Goal: Communication & Community: Share content

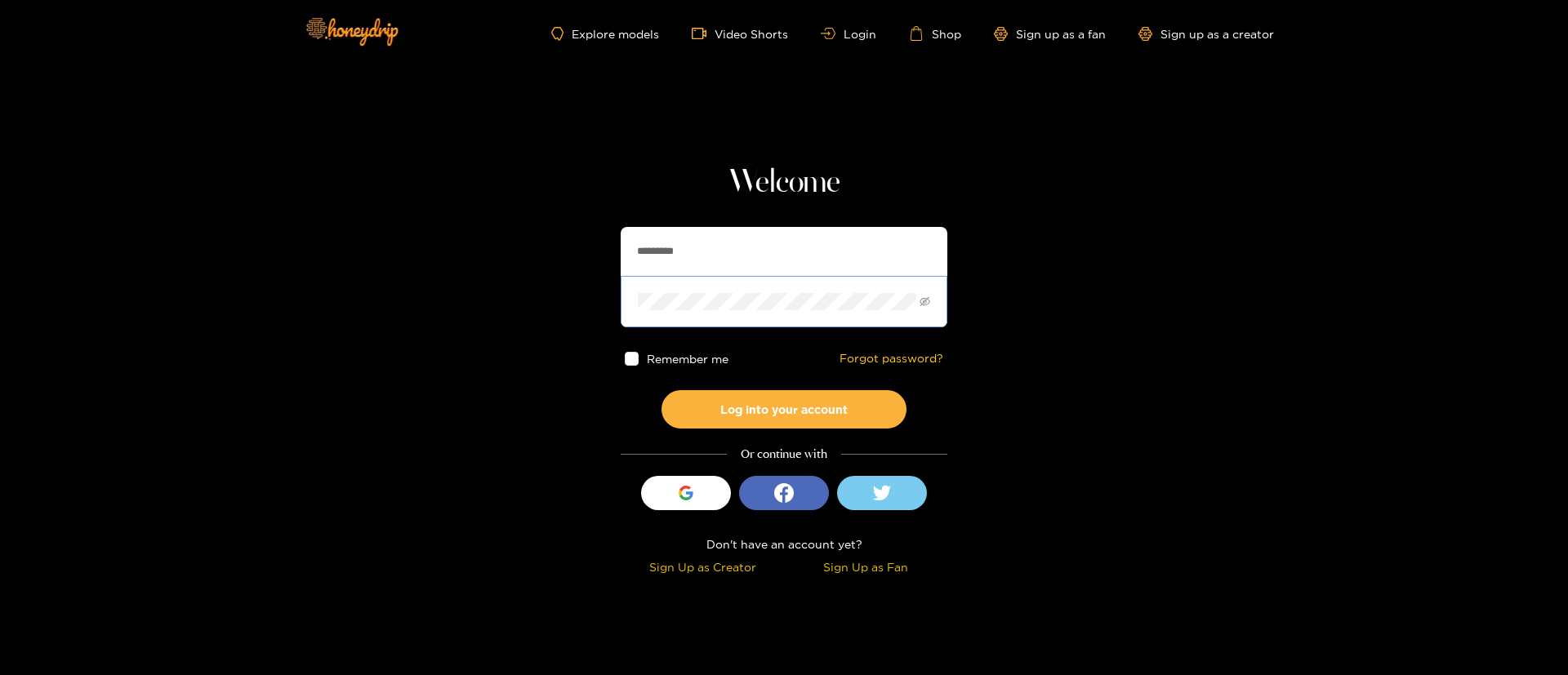
click at [773, 290] on span at bounding box center [784, 301] width 326 height 51
click at [736, 254] on input "*********" at bounding box center [784, 251] width 326 height 49
paste input "text"
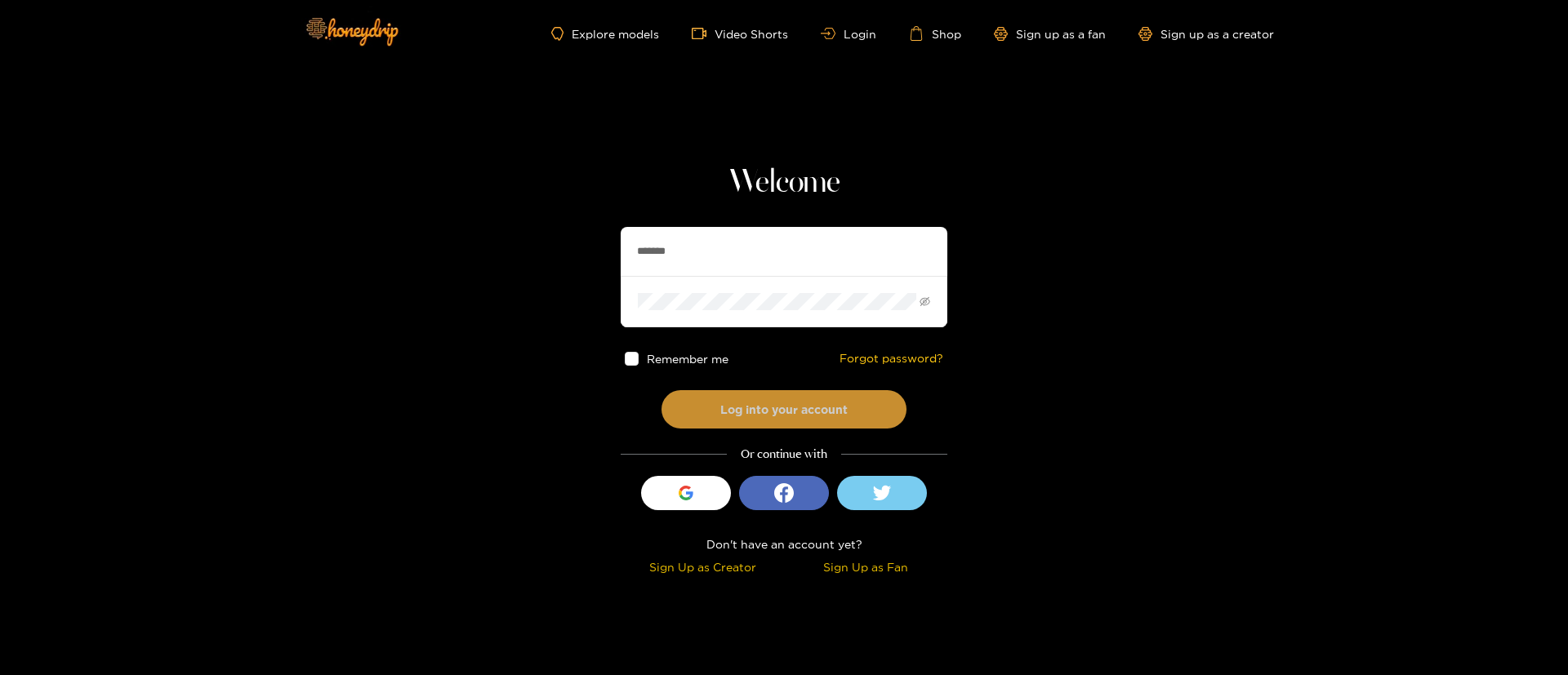
type input "*******"
click at [800, 396] on button "Log into your account" at bounding box center [784, 409] width 245 height 39
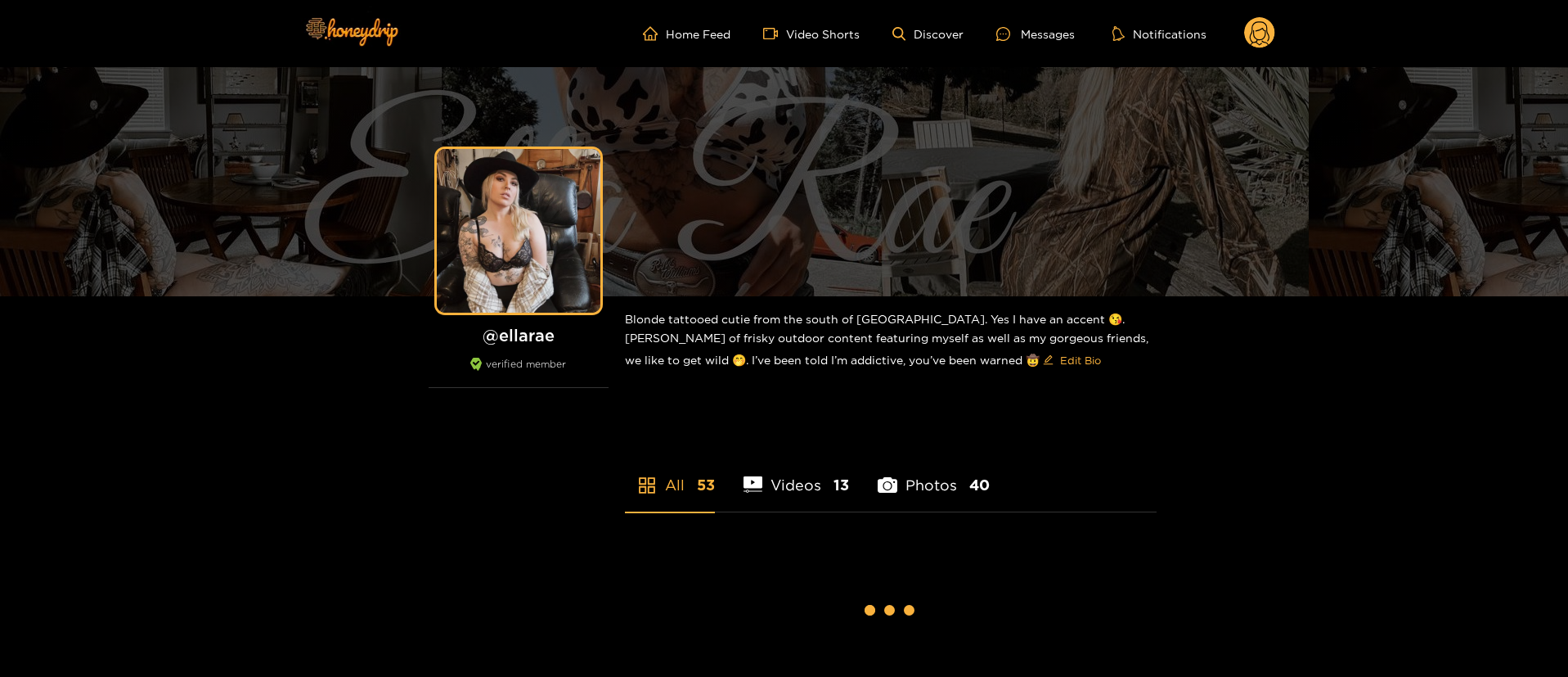
click at [1062, 35] on div "Messages" at bounding box center [1035, 34] width 78 height 19
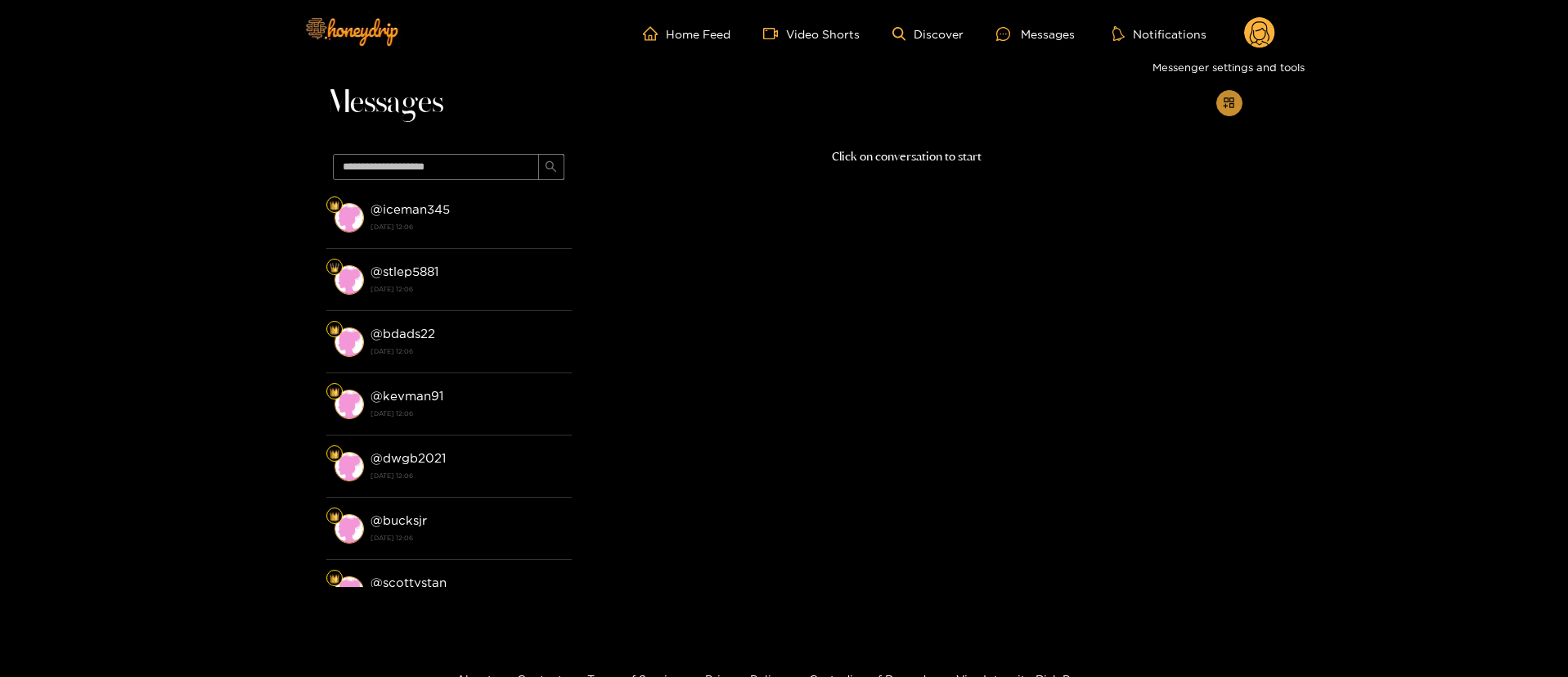
click at [1227, 101] on icon "appstore-add" at bounding box center [1229, 102] width 12 height 12
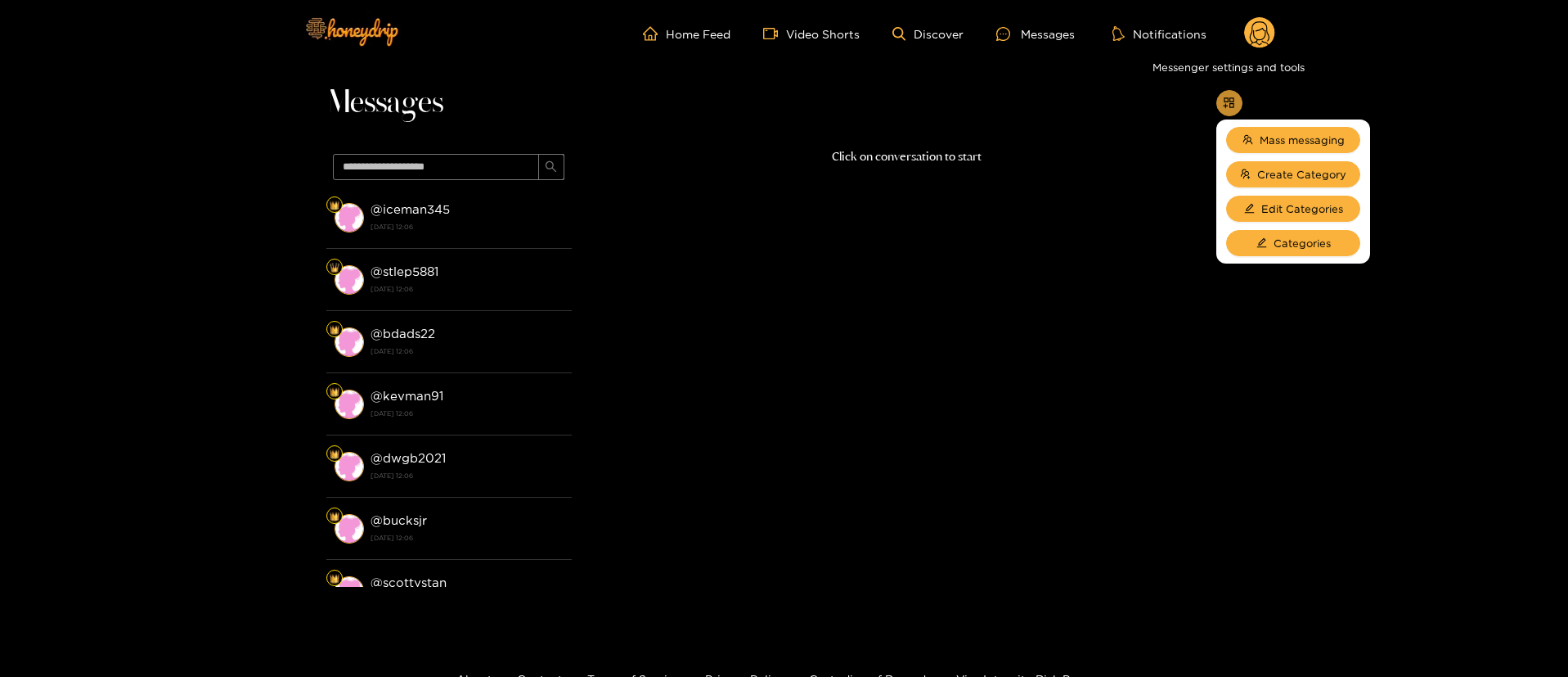
drag, startPoint x: 1232, startPoint y: 108, endPoint x: 1245, endPoint y: 127, distance: 23.0
click at [1233, 109] on span "appstore-add" at bounding box center [1229, 103] width 12 height 14
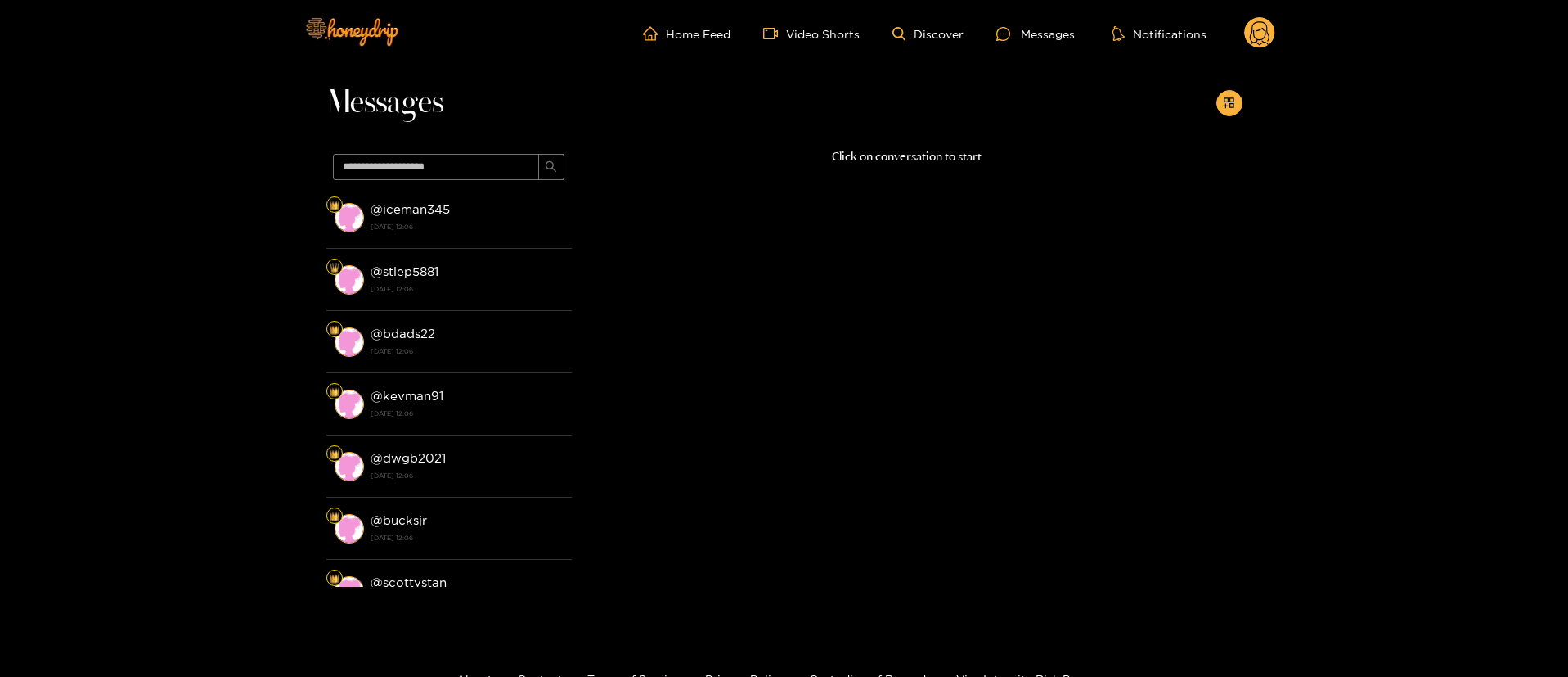
click at [1262, 24] on circle at bounding box center [1259, 32] width 31 height 31
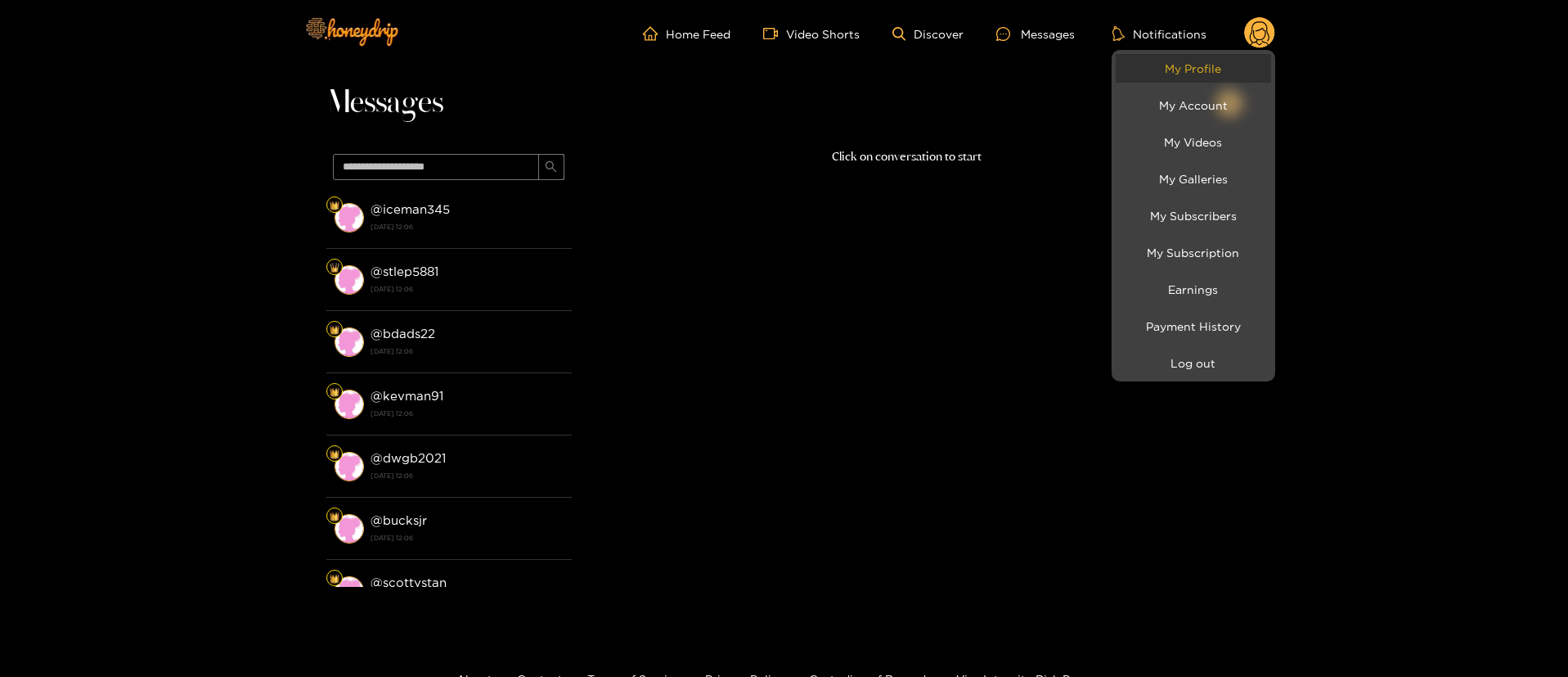
drag, startPoint x: 1262, startPoint y: 24, endPoint x: 1203, endPoint y: 65, distance: 71.8
click at [1203, 65] on link "My Profile" at bounding box center [1193, 68] width 155 height 28
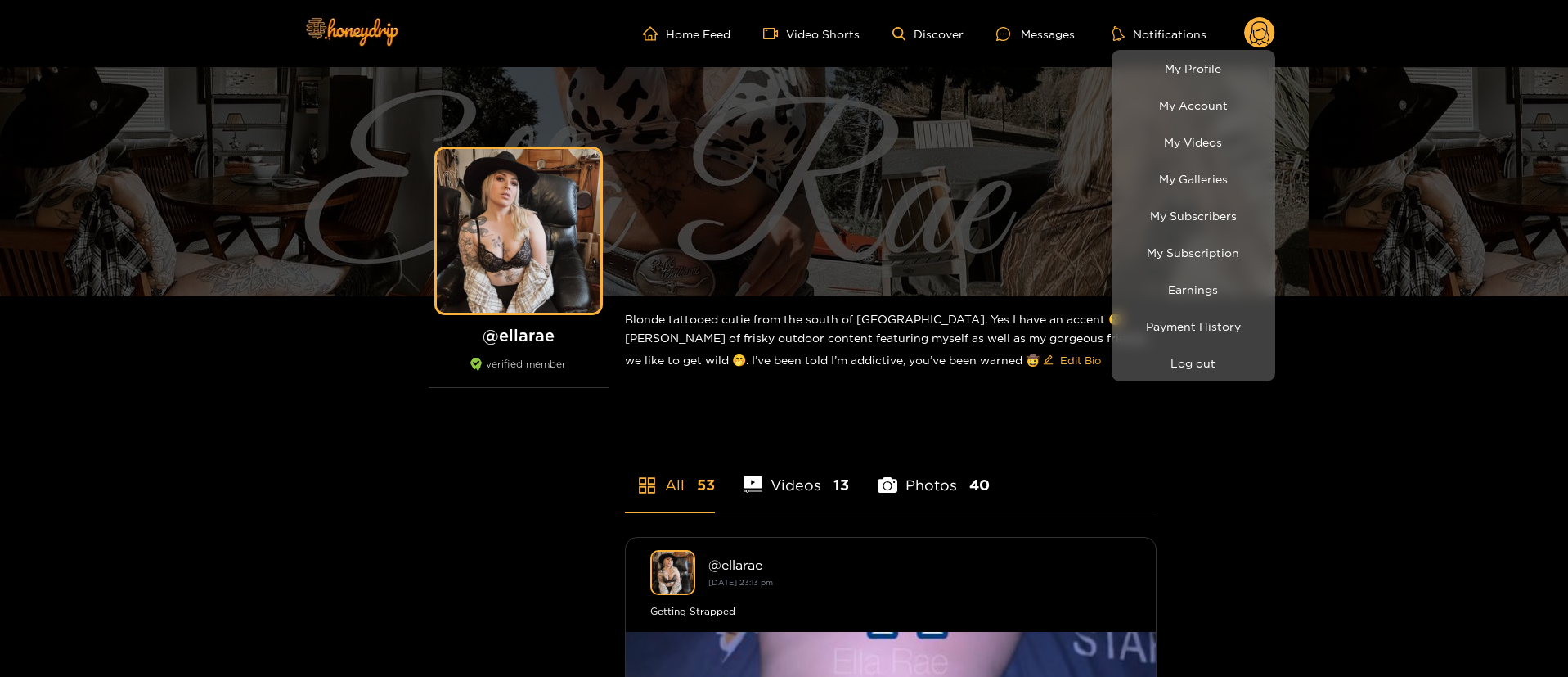
click at [1108, 37] on div at bounding box center [784, 338] width 1568 height 677
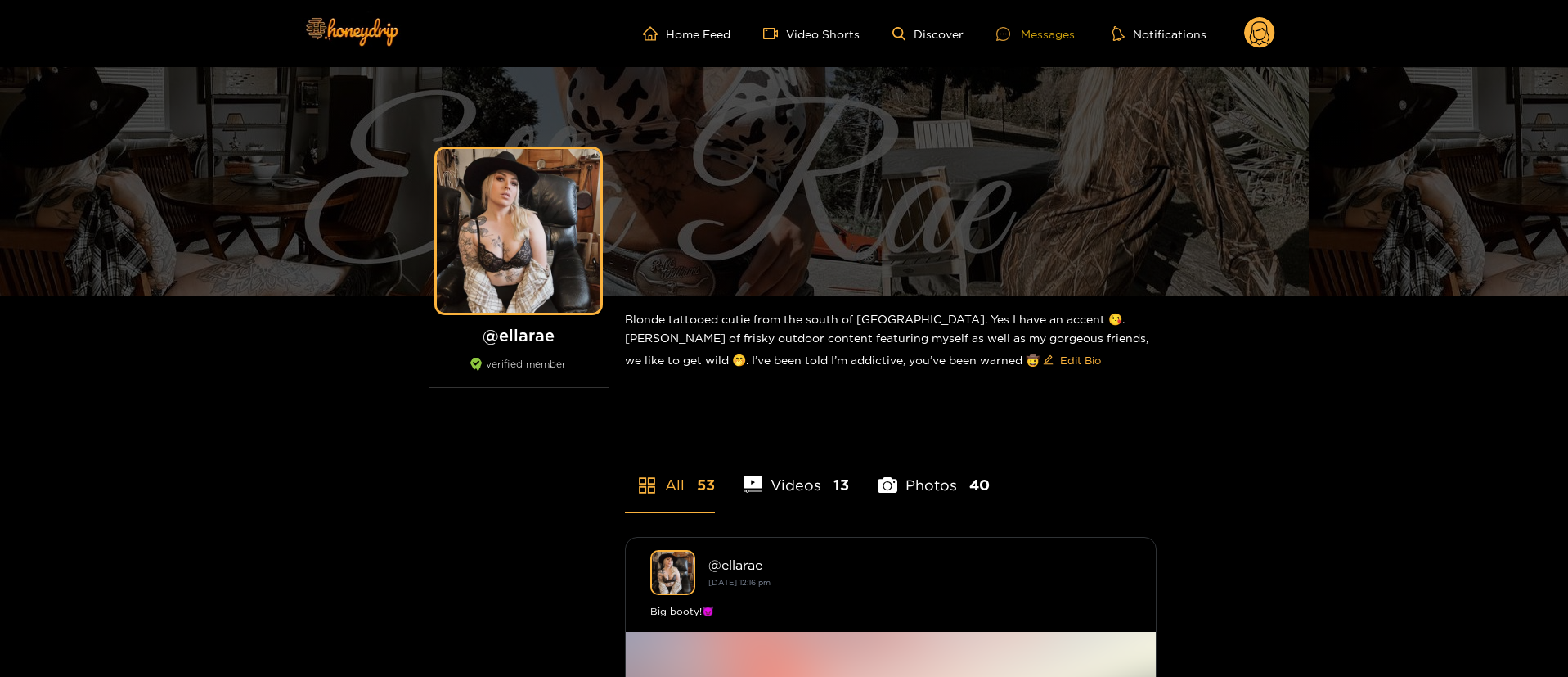
click at [1047, 36] on div "Messages" at bounding box center [1035, 34] width 78 height 19
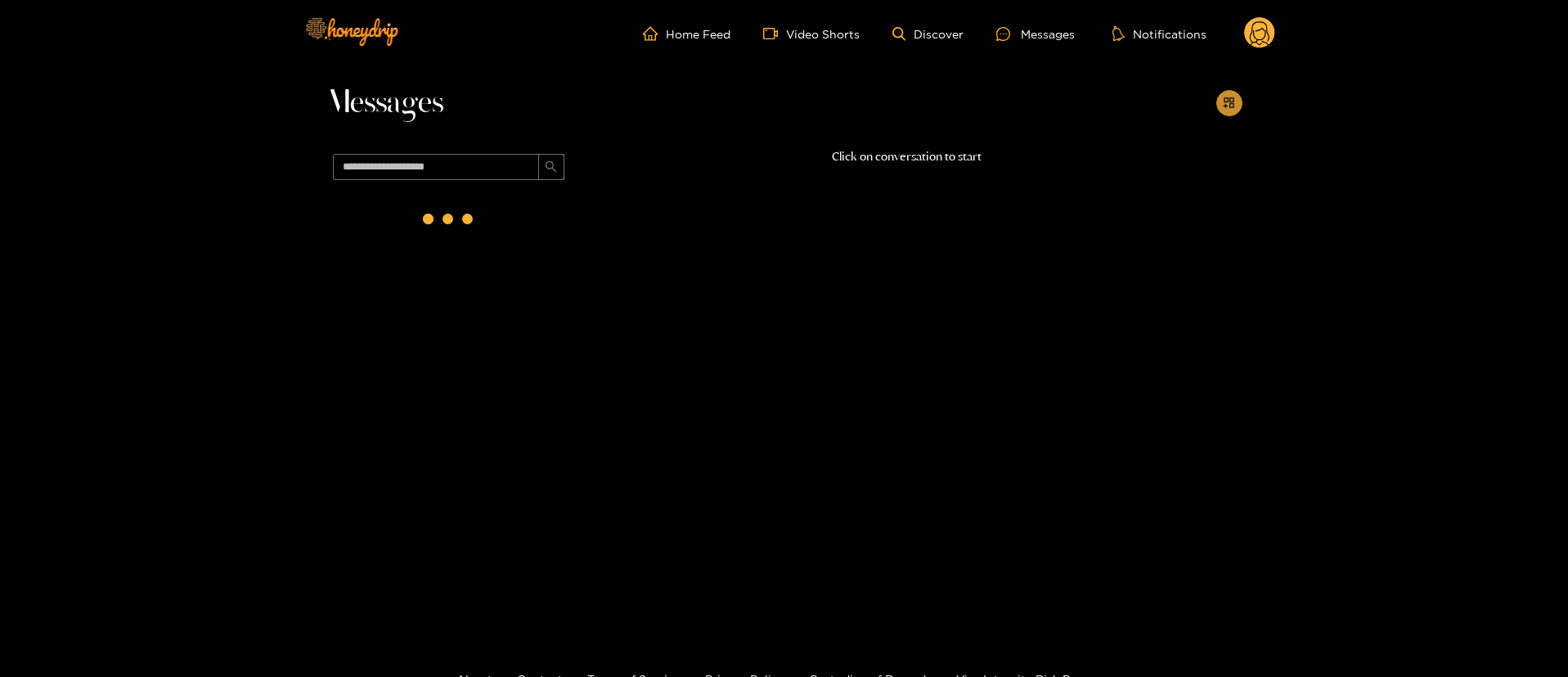
click at [1230, 100] on icon "appstore-add" at bounding box center [1229, 102] width 10 height 10
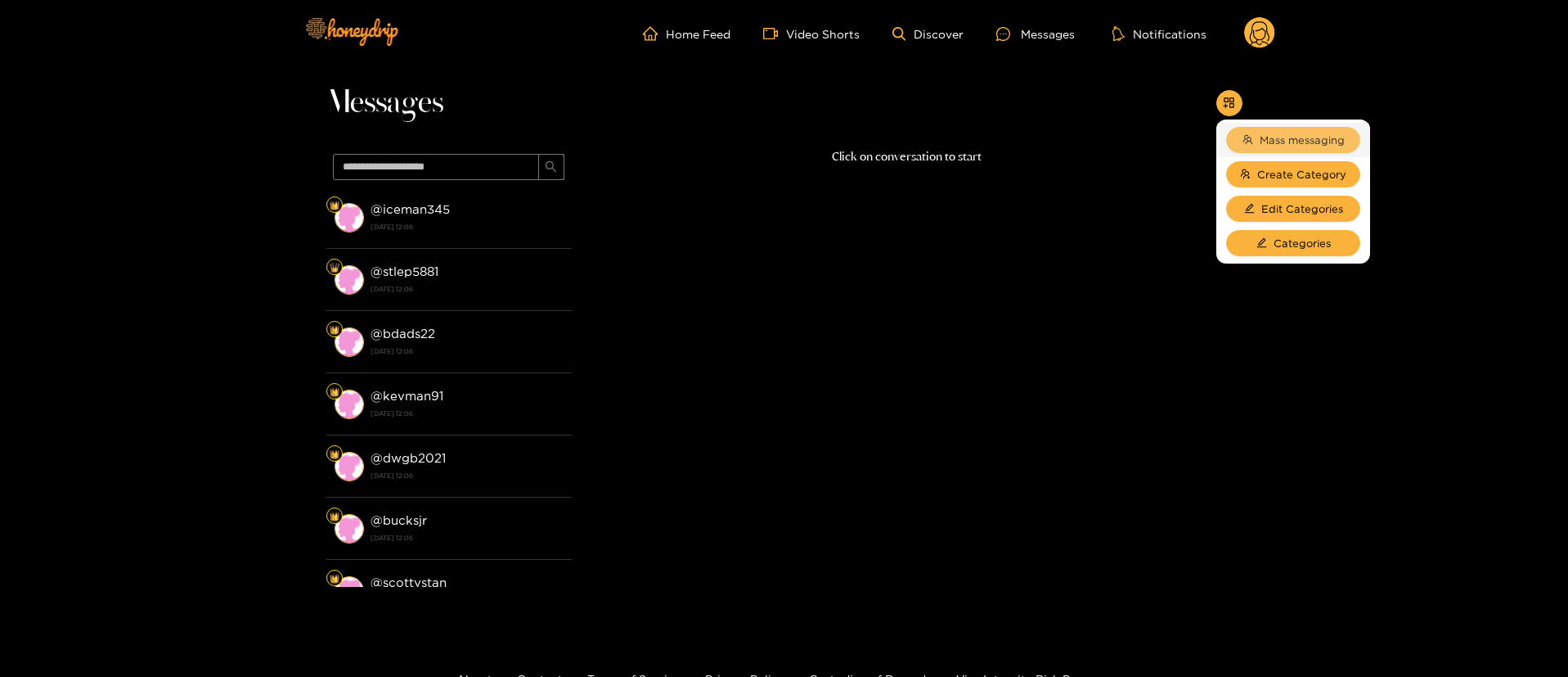
click at [1263, 134] on span "Mass messaging" at bounding box center [1302, 140] width 85 height 16
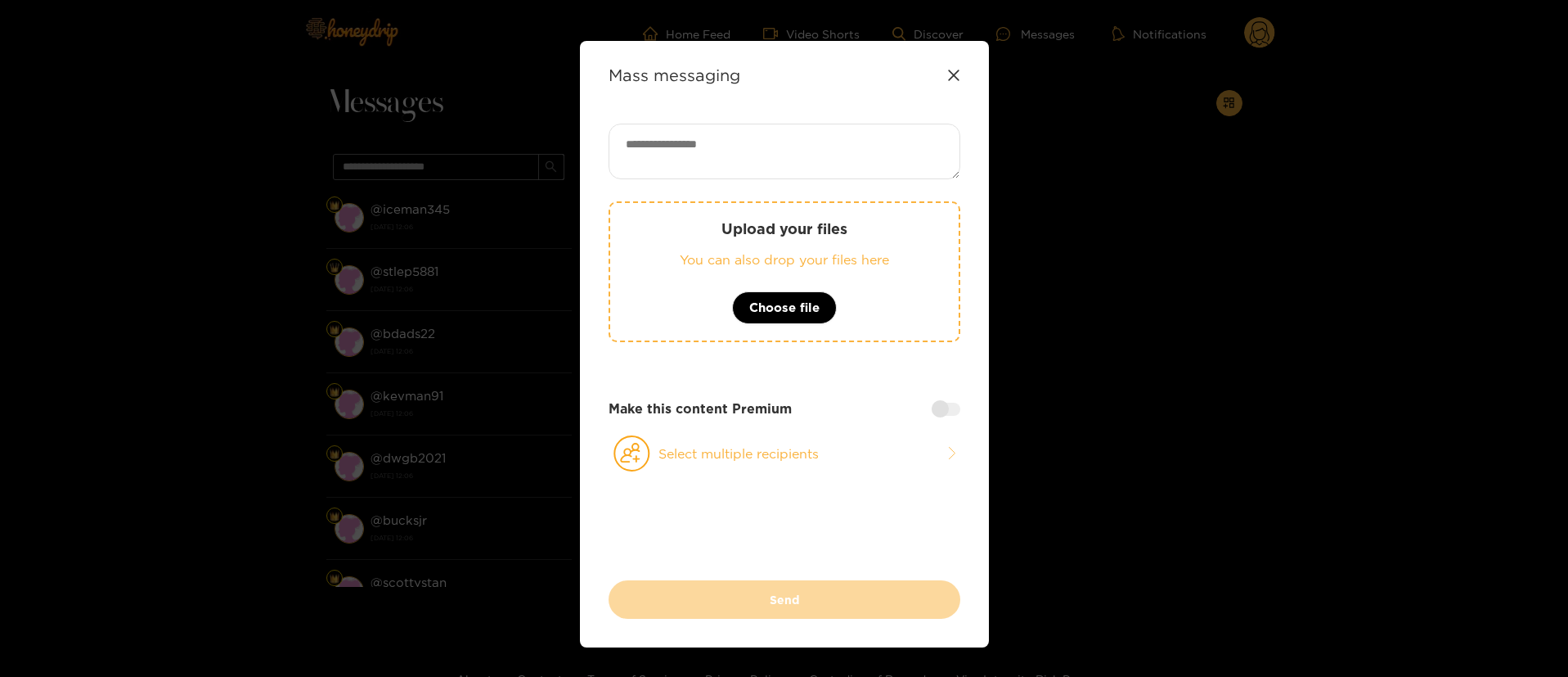
click at [898, 156] on textarea at bounding box center [784, 151] width 351 height 56
paste textarea "**********"
type textarea "**********"
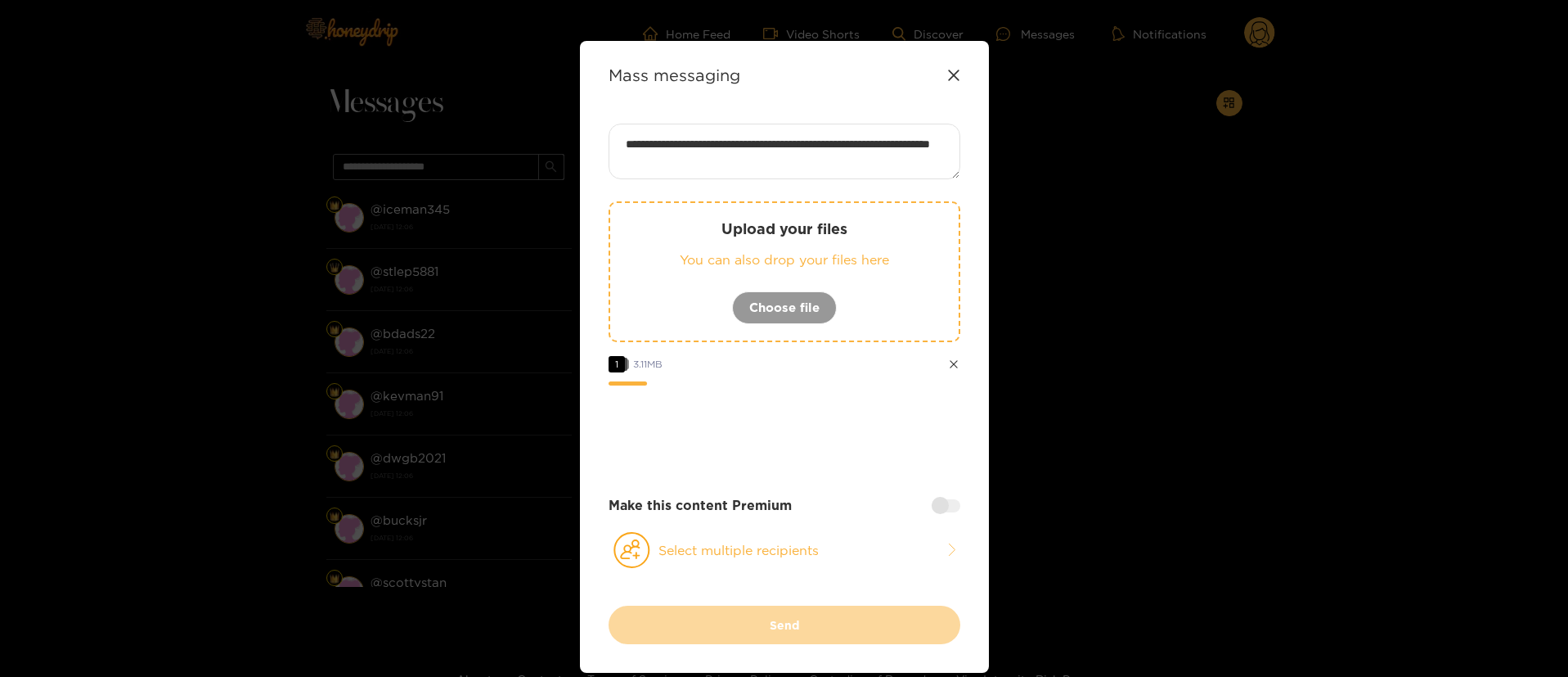
click at [772, 570] on div "**********" at bounding box center [784, 364] width 351 height 482
click at [765, 553] on button "Select multiple recipients" at bounding box center [784, 550] width 351 height 38
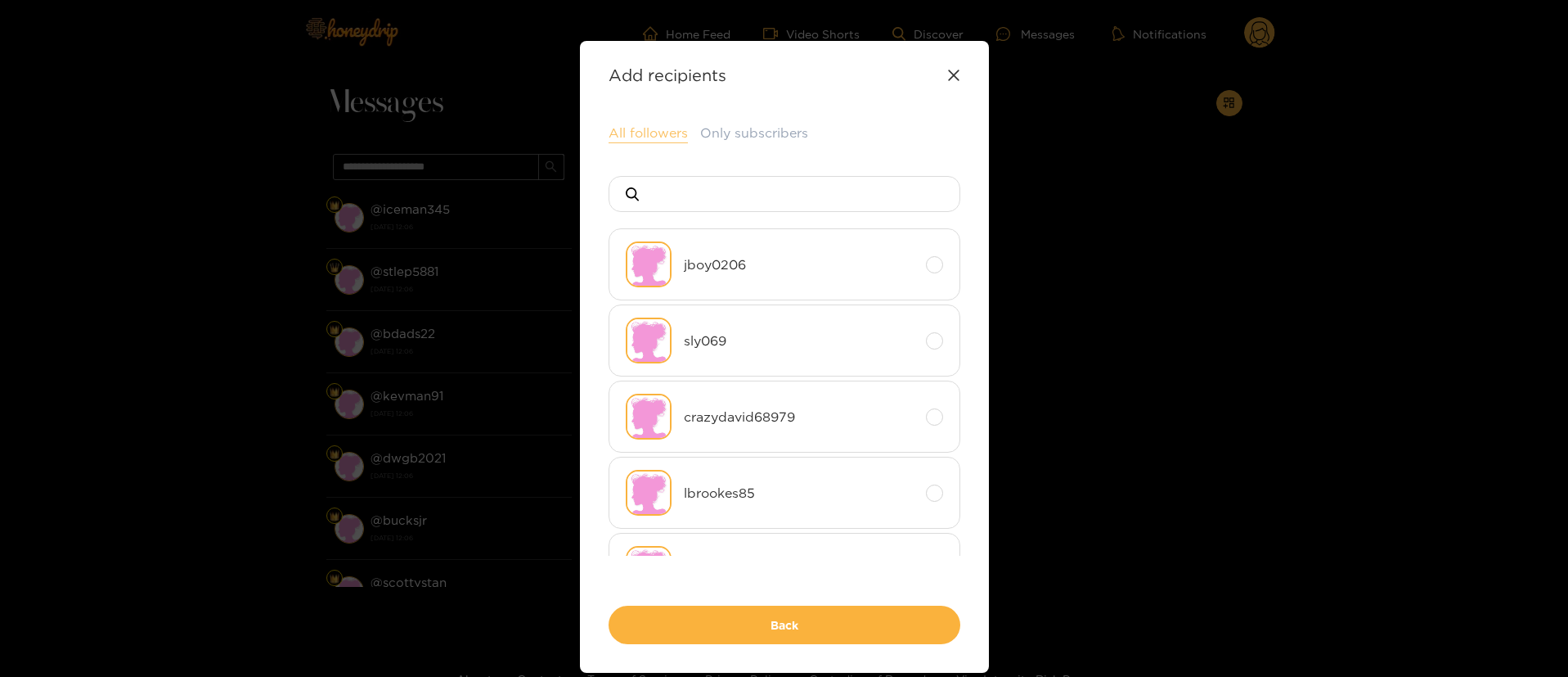
click at [641, 126] on button "All followers" at bounding box center [648, 133] width 79 height 20
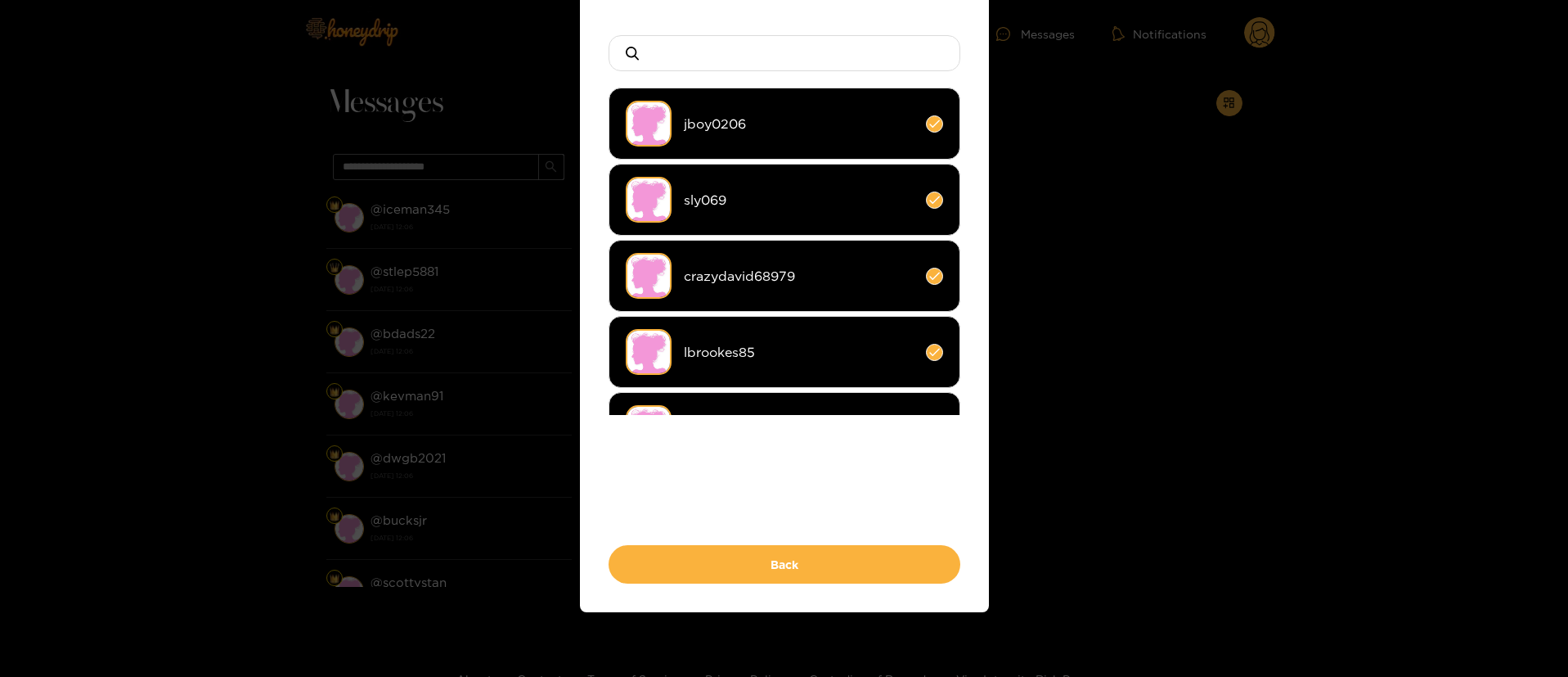
scroll to position [141, 0]
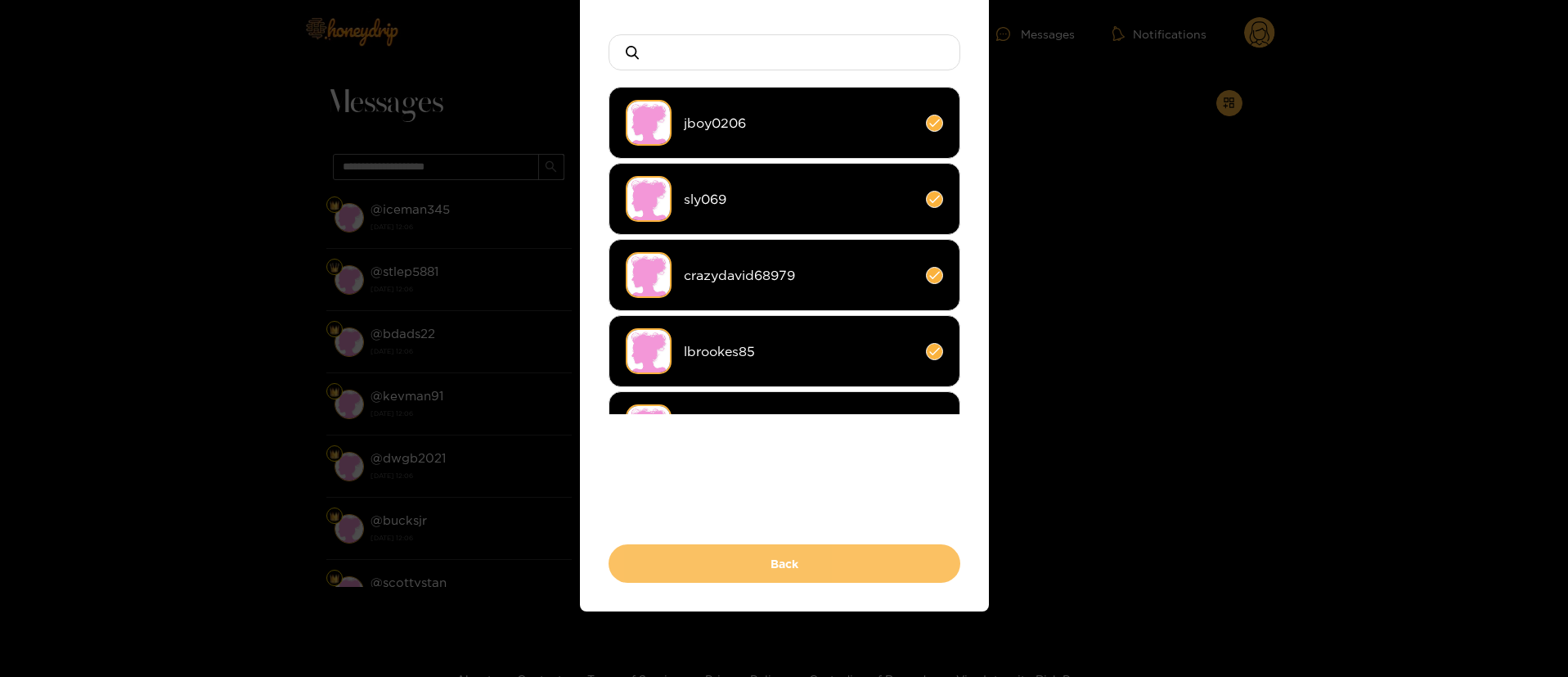
click at [803, 559] on button "Back" at bounding box center [784, 563] width 351 height 39
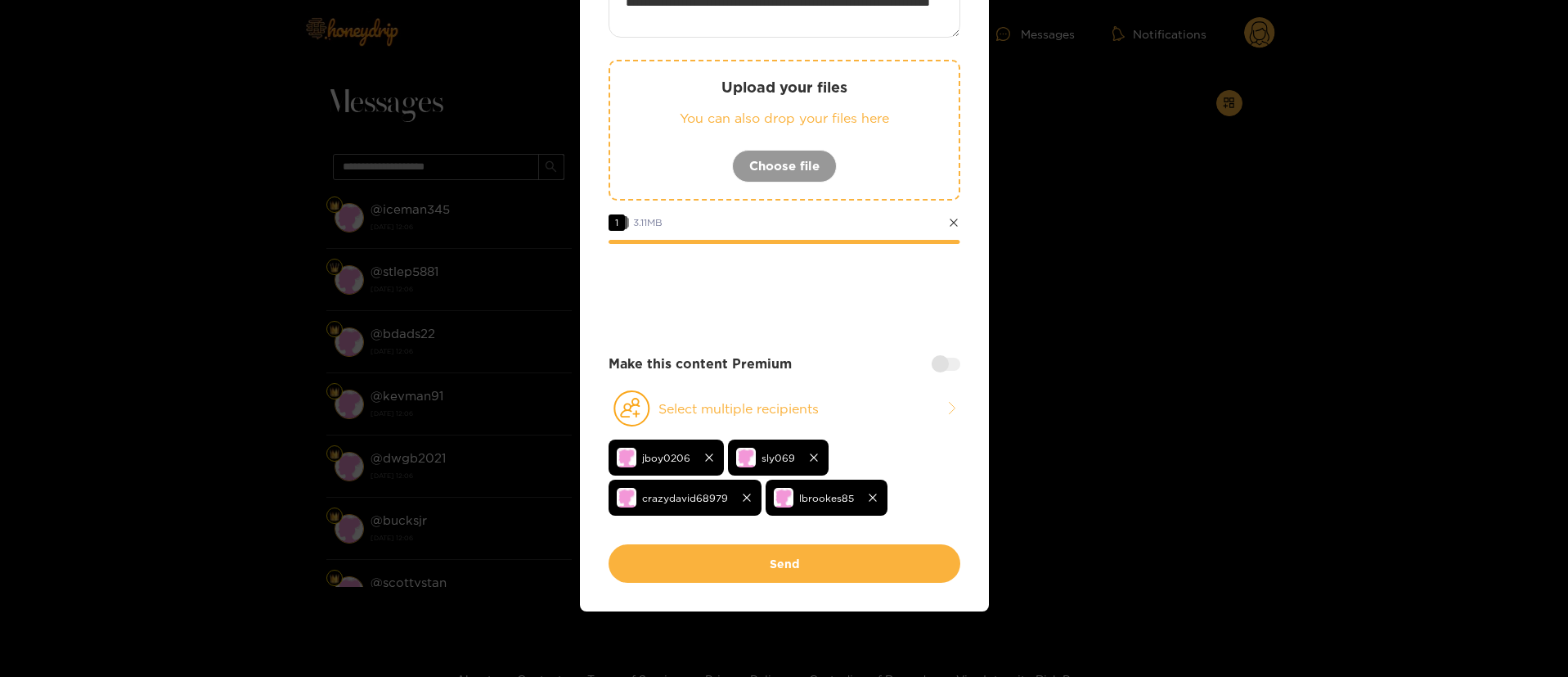
click at [823, 316] on div at bounding box center [784, 289] width 351 height 65
click at [800, 317] on div at bounding box center [784, 289] width 351 height 65
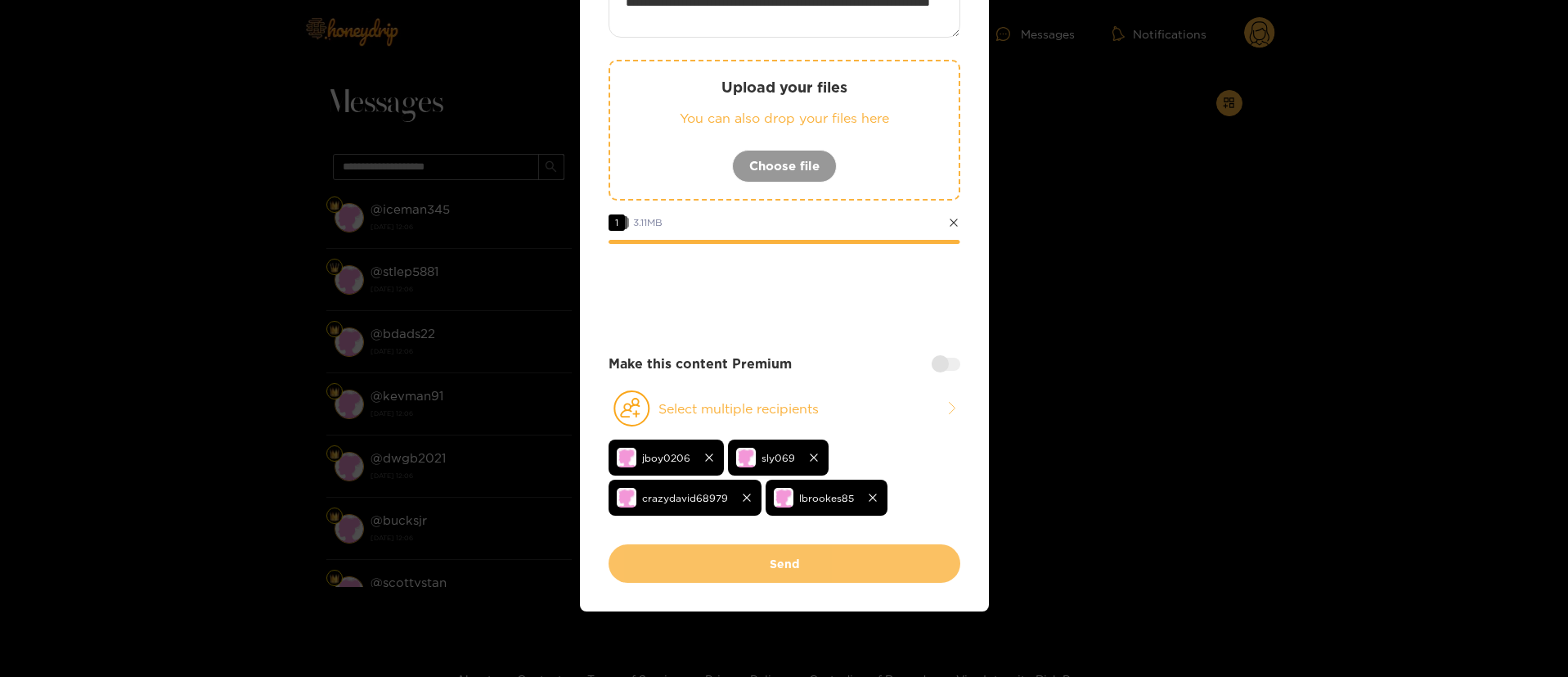
click at [791, 564] on button "Send" at bounding box center [784, 563] width 351 height 39
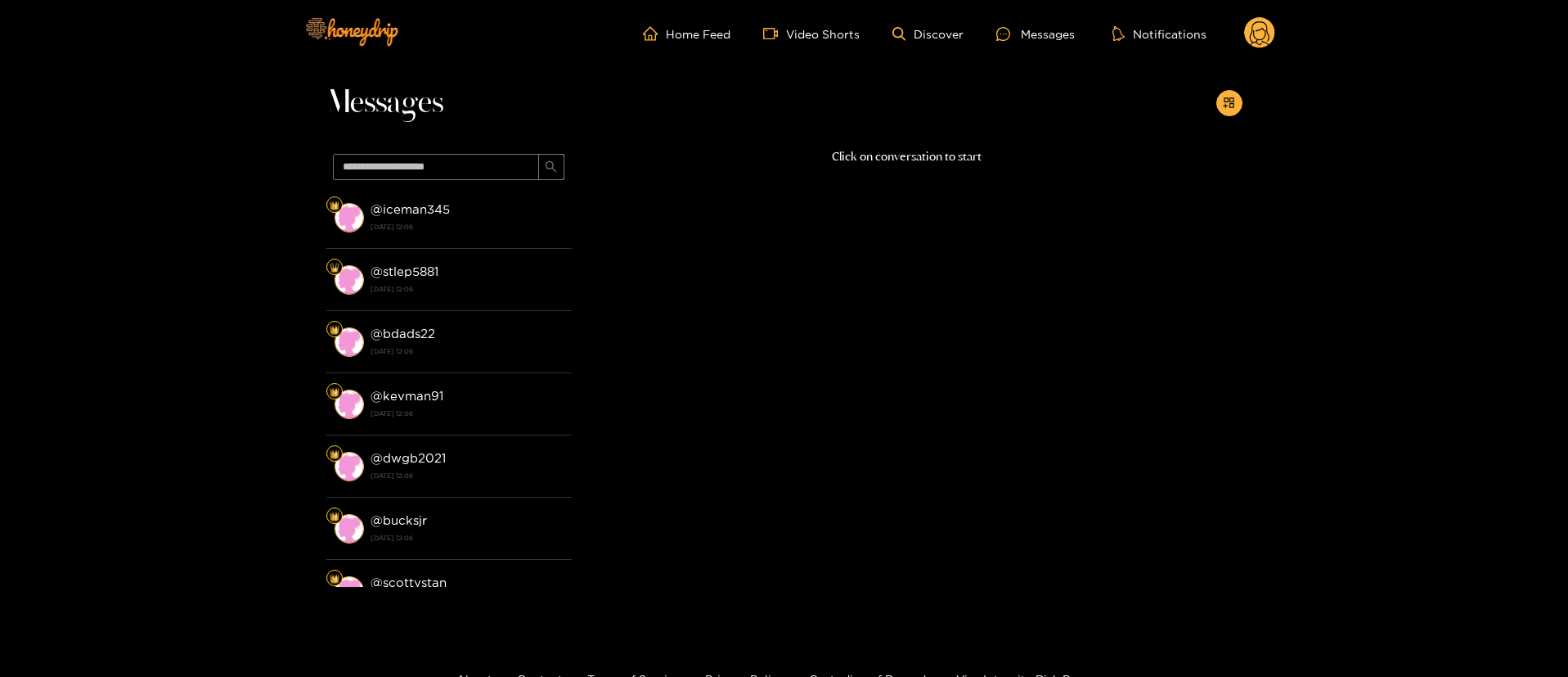
scroll to position [36, 0]
drag, startPoint x: 1278, startPoint y: 25, endPoint x: 1250, endPoint y: 39, distance: 31.3
click at [1276, 25] on header "Home Feed Video Shorts Discover Messages Notifications 0 videos discover messag…" at bounding box center [784, 33] width 1568 height 67
click at [1250, 39] on icon at bounding box center [1259, 36] width 20 height 28
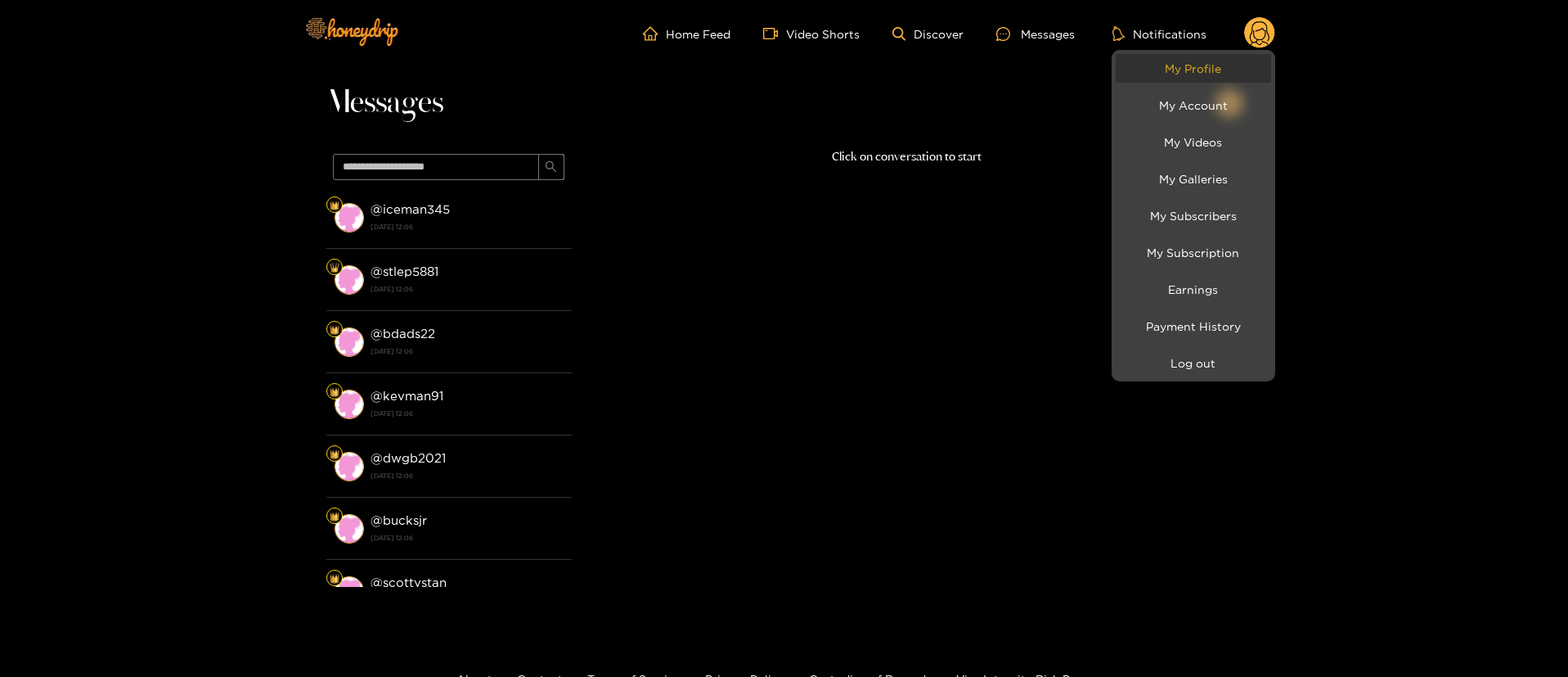
click at [1243, 67] on link "My Profile" at bounding box center [1193, 68] width 155 height 28
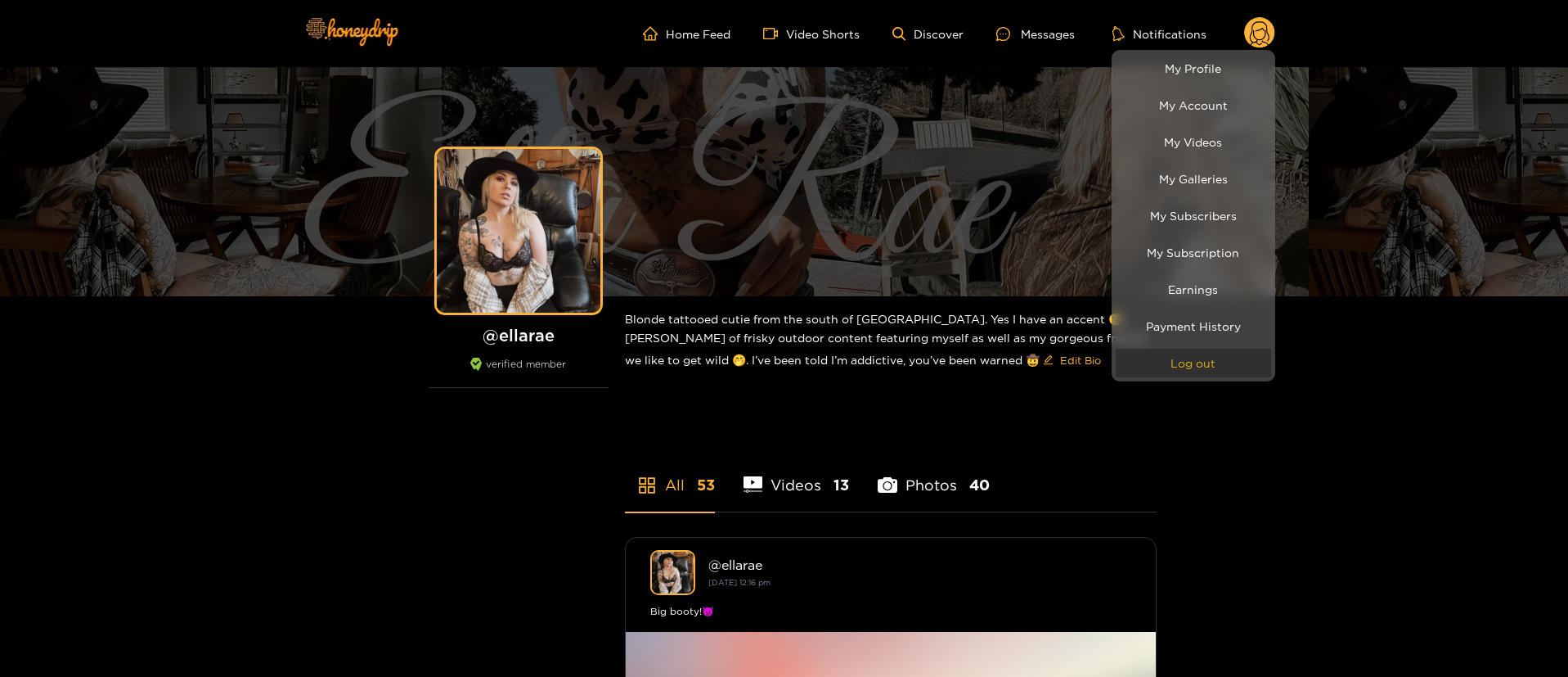
click at [1186, 365] on button "Log out" at bounding box center [1193, 363] width 155 height 28
